Goal: Information Seeking & Learning: Understand process/instructions

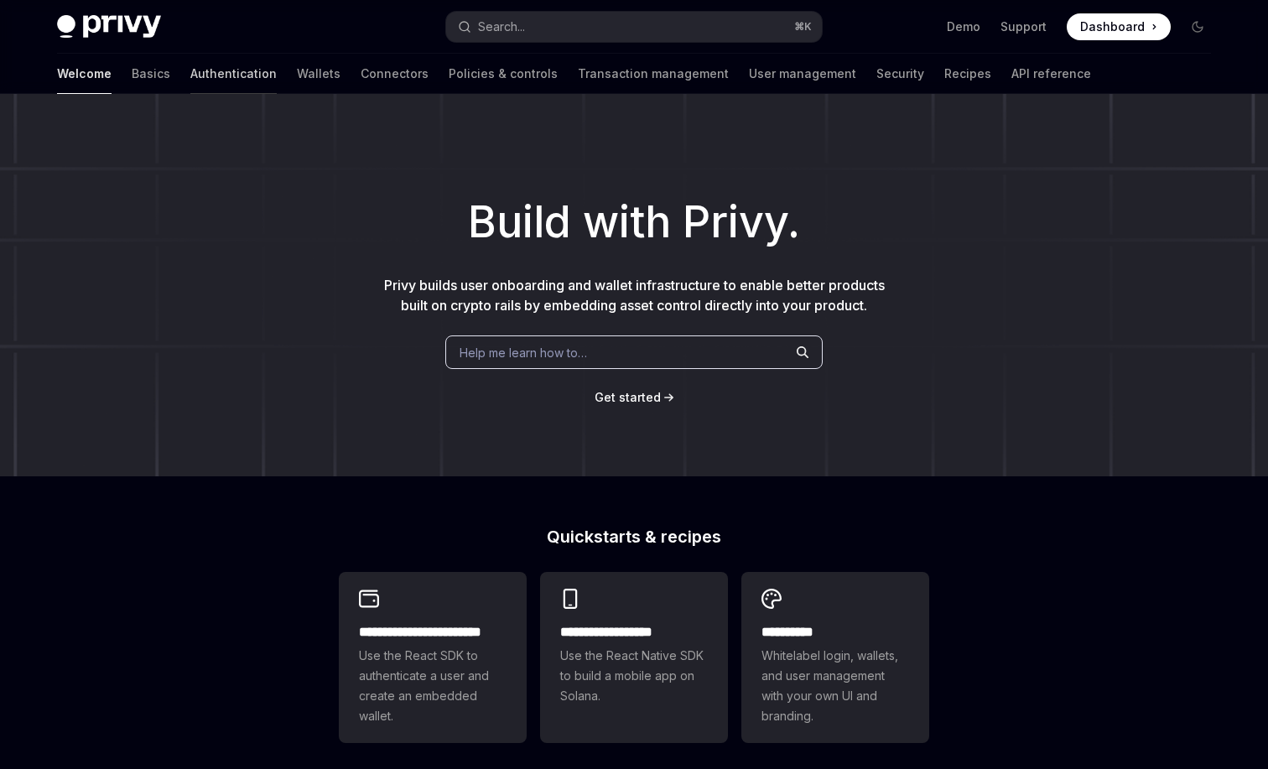
click at [190, 74] on link "Authentication" at bounding box center [233, 74] width 86 height 40
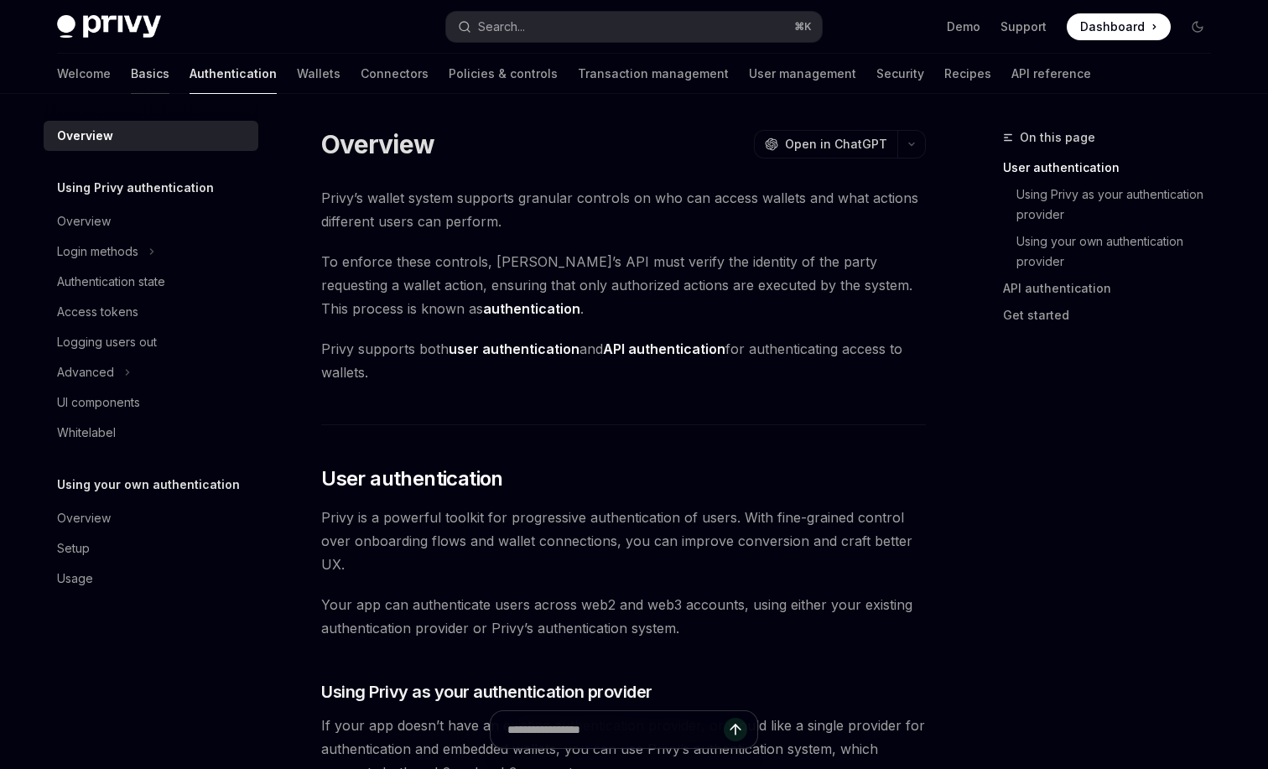
click at [131, 70] on link "Basics" at bounding box center [150, 74] width 39 height 40
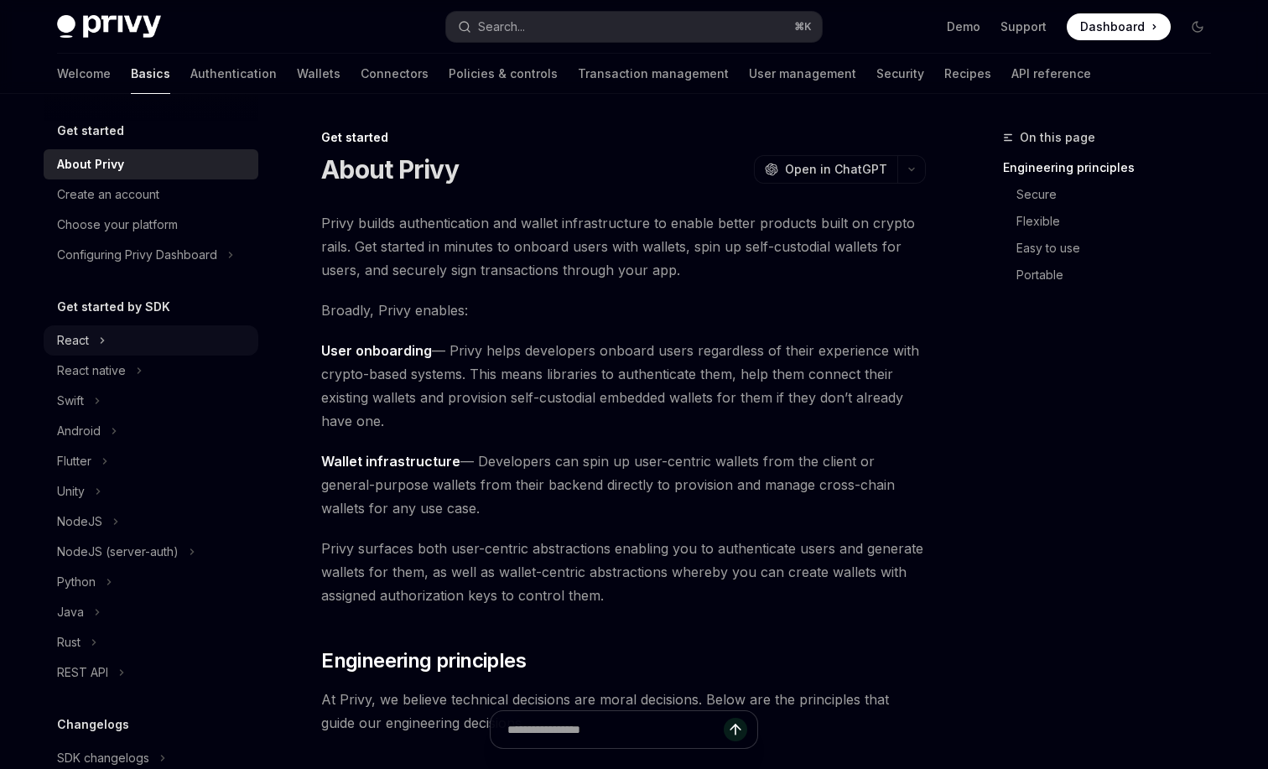
click at [87, 341] on div "React" at bounding box center [73, 341] width 32 height 20
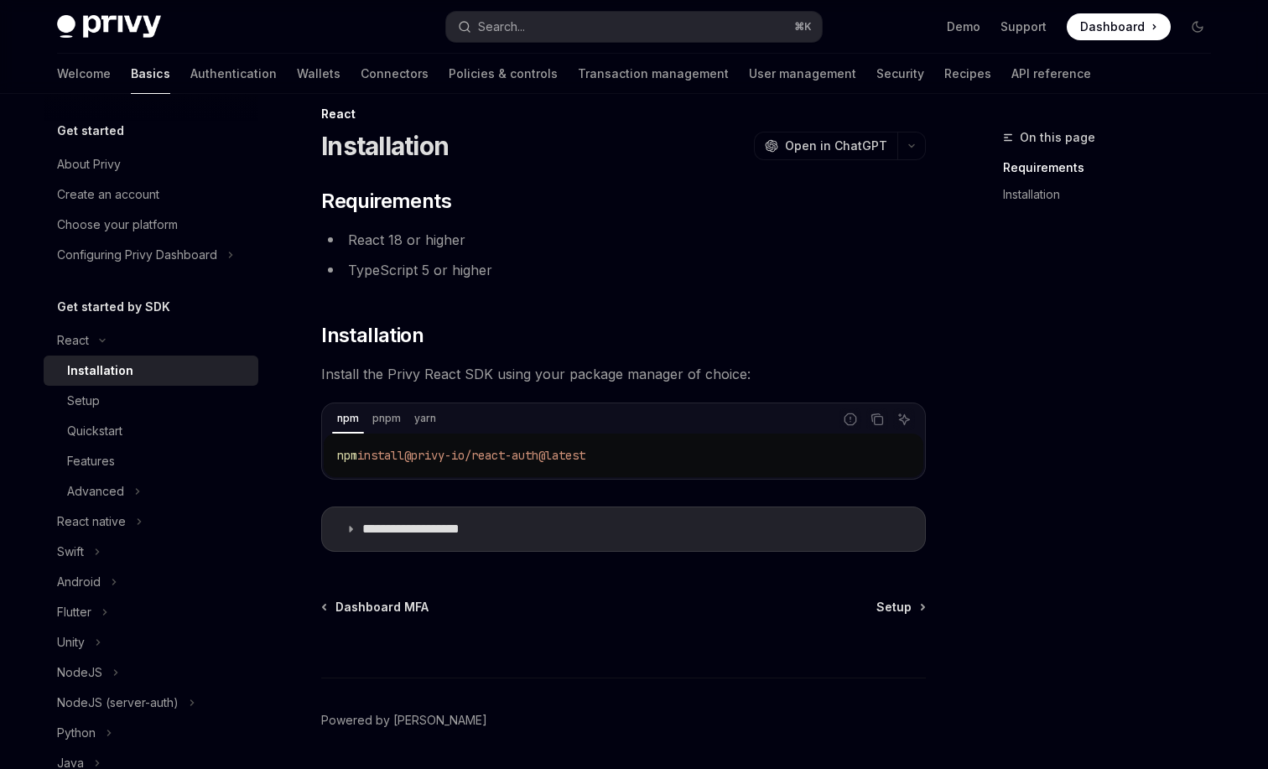
scroll to position [23, 0]
click at [537, 522] on summary "**********" at bounding box center [623, 530] width 603 height 44
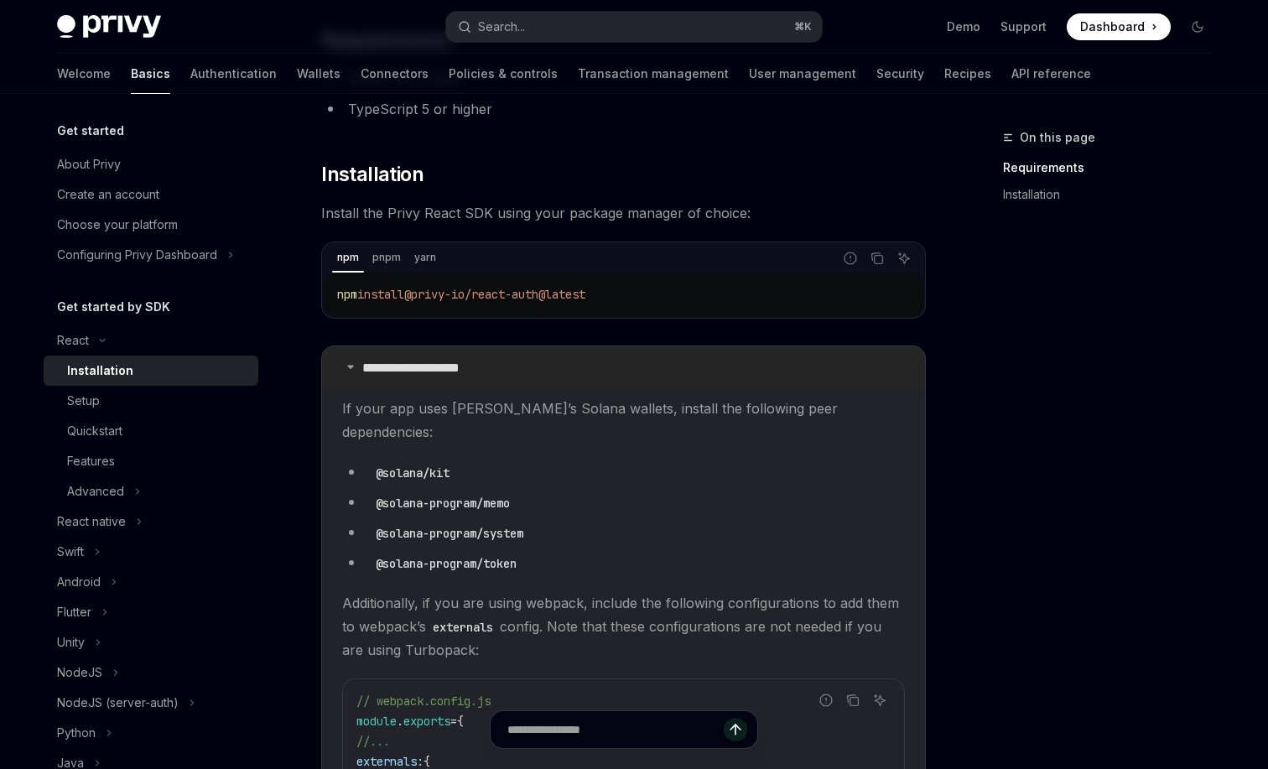
scroll to position [192, 0]
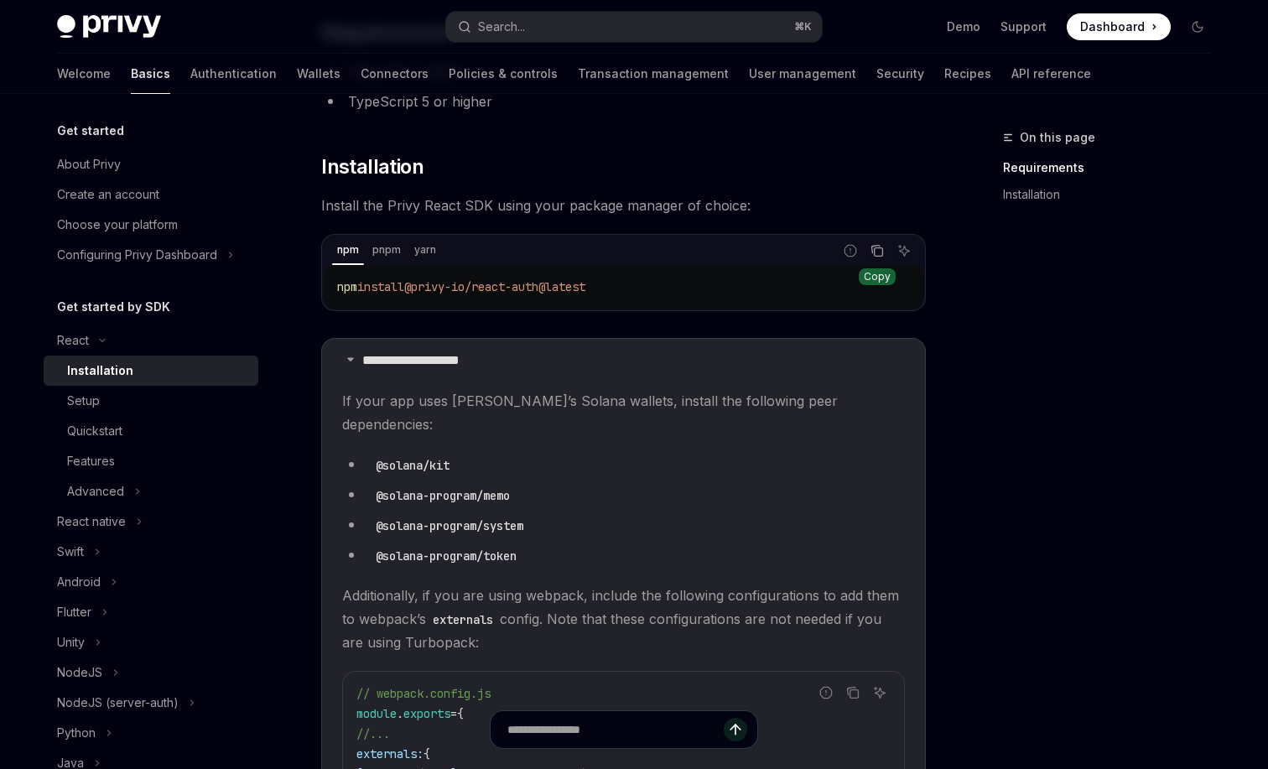
click at [881, 257] on icon "Copy the contents from the code block" at bounding box center [877, 250] width 13 height 13
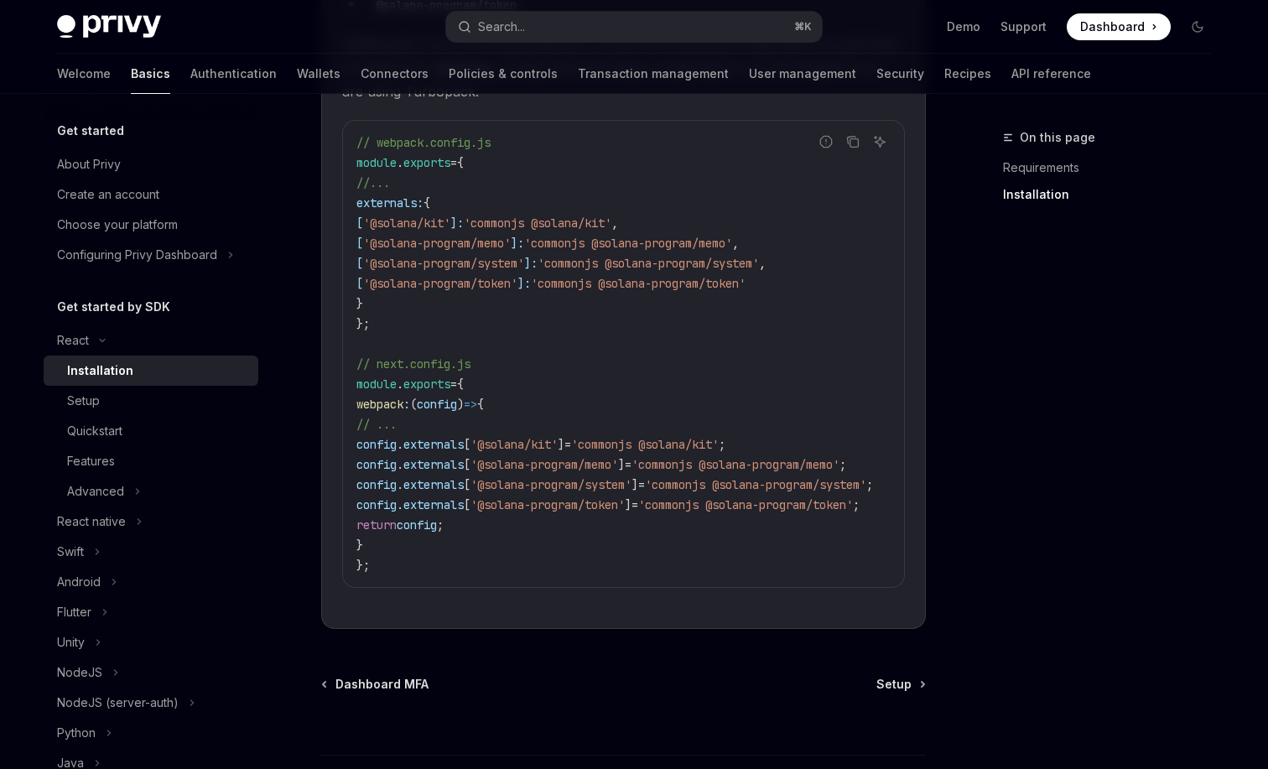
scroll to position [721, 0]
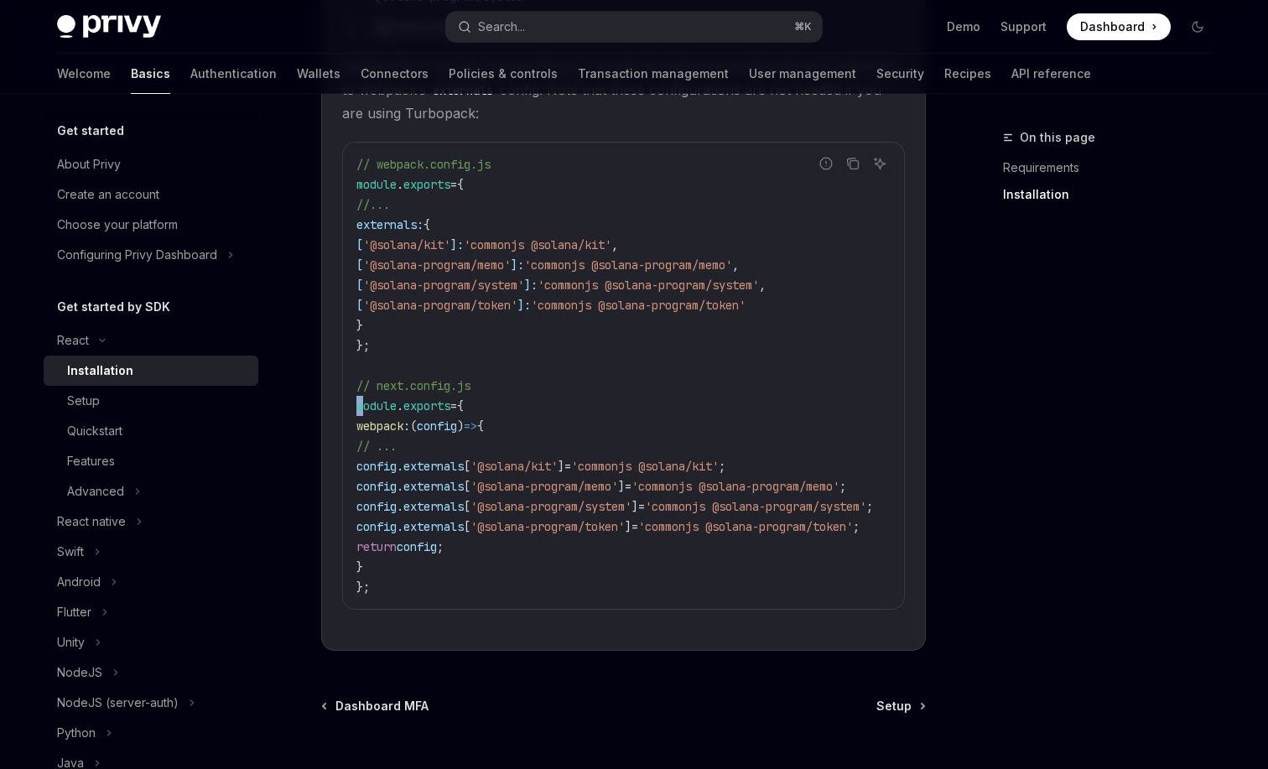
drag, startPoint x: 353, startPoint y: 373, endPoint x: 361, endPoint y: 378, distance: 8.6
click at [361, 378] on div "// webpack.config.js module . exports = { //... externals: { [ '@solana/kit' ]:…" at bounding box center [623, 376] width 561 height 466
click at [354, 375] on div "// webpack.config.js module . exports = { //... externals: { [ '@solana/kit' ]:…" at bounding box center [623, 376] width 561 height 466
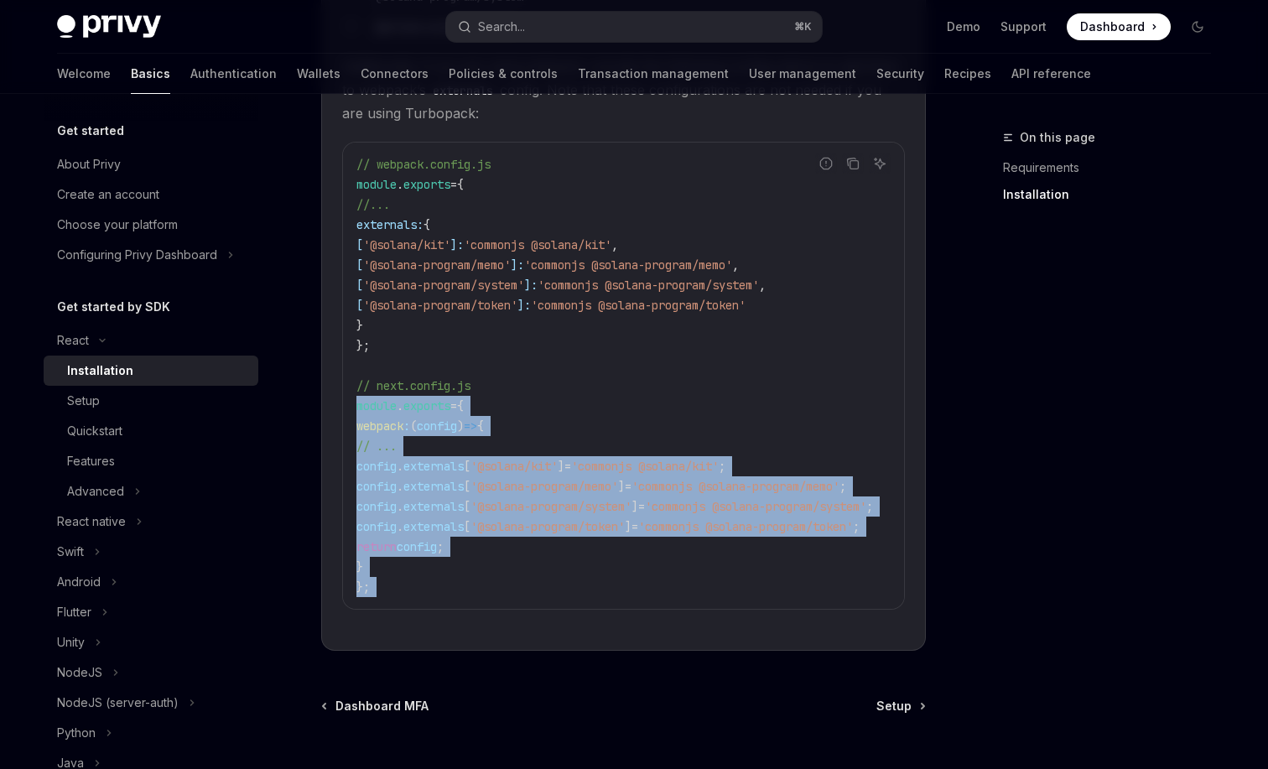
drag, startPoint x: 354, startPoint y: 375, endPoint x: 431, endPoint y: 583, distance: 221.9
click at [431, 584] on div "// webpack.config.js module . exports = { //... externals: { [ '@solana/kit' ]:…" at bounding box center [623, 376] width 561 height 466
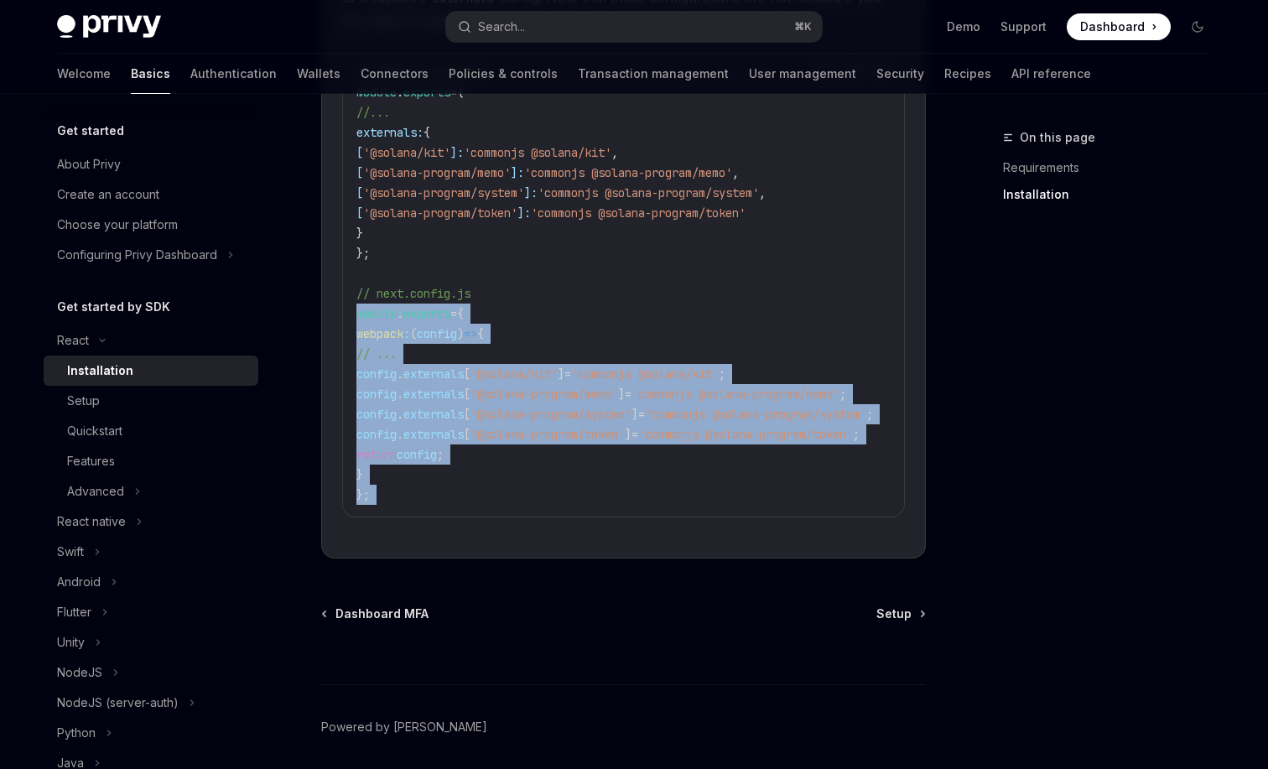
scroll to position [857, 0]
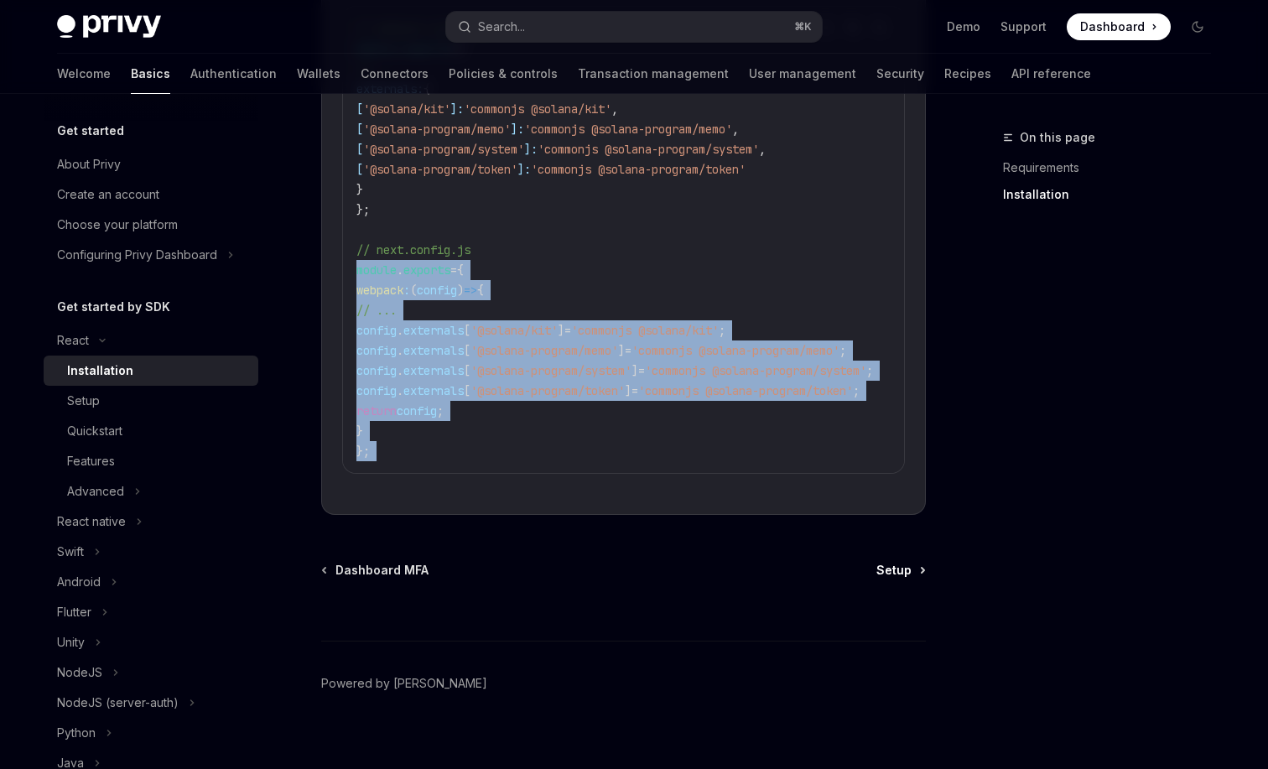
click at [879, 562] on span "Setup" at bounding box center [894, 570] width 35 height 17
type textarea "*"
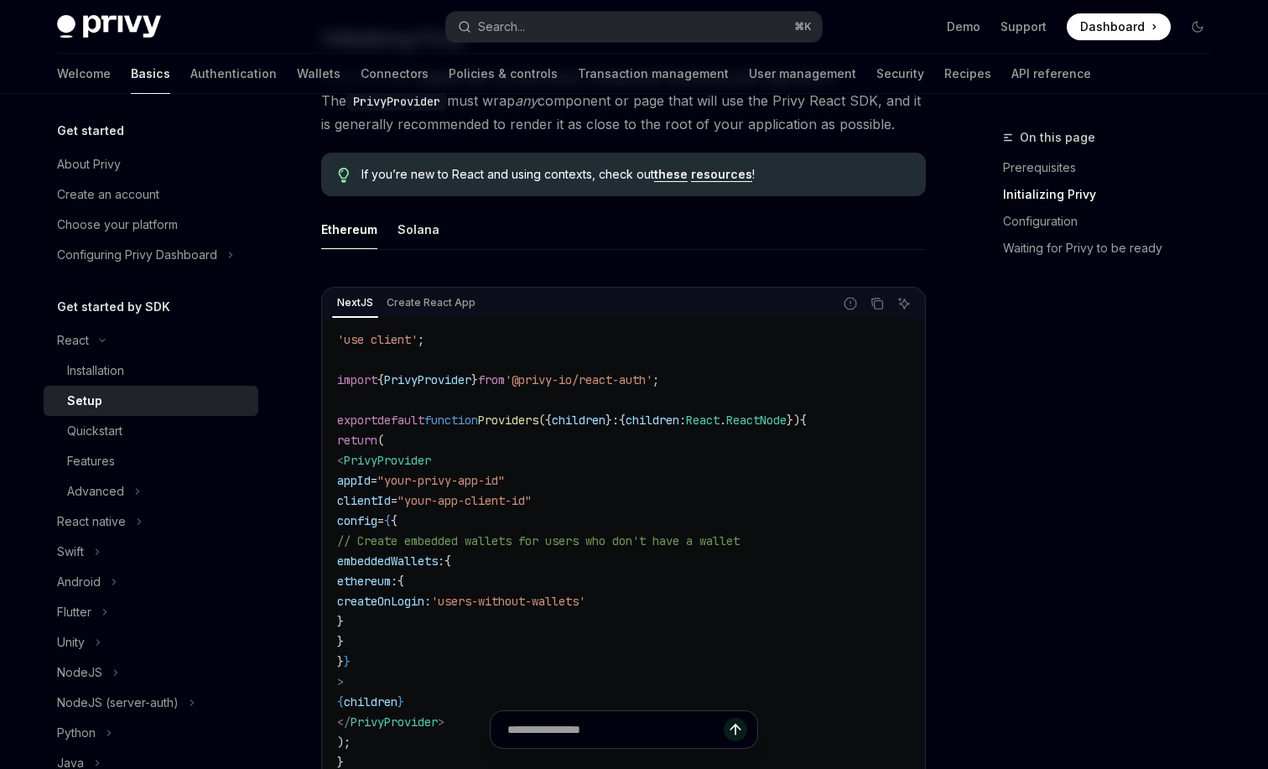
scroll to position [565, 0]
